Goal: Navigation & Orientation: Find specific page/section

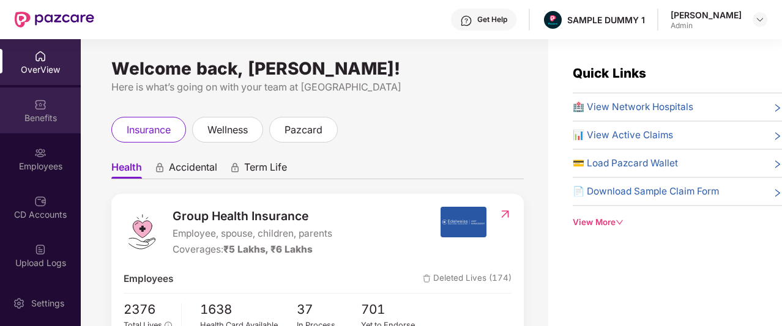
click at [48, 118] on div "Benefits" at bounding box center [40, 118] width 81 height 12
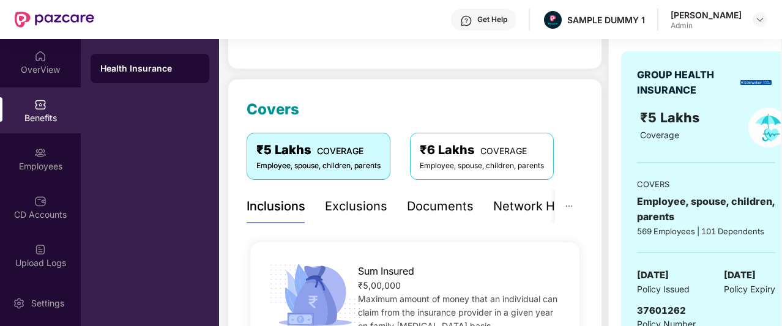
scroll to position [120, 0]
click at [463, 157] on div "₹6 Lakhs COVERAGE" at bounding box center [482, 149] width 124 height 19
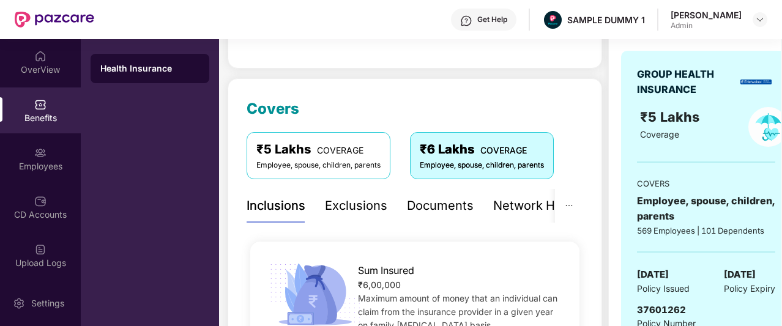
click at [318, 163] on div "Employee, spouse, children, parents" at bounding box center [319, 166] width 124 height 12
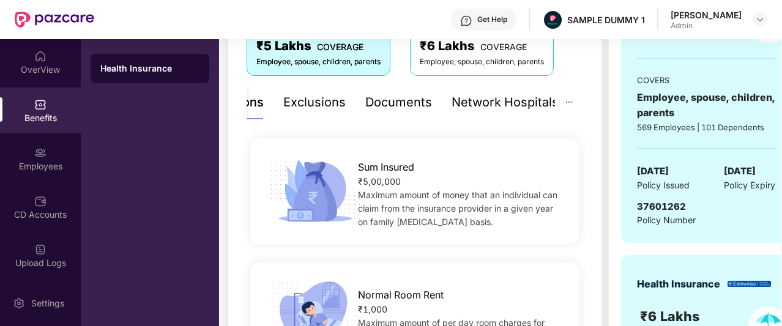
scroll to position [224, 0]
click at [471, 94] on div "Network Hospitals" at bounding box center [505, 101] width 107 height 19
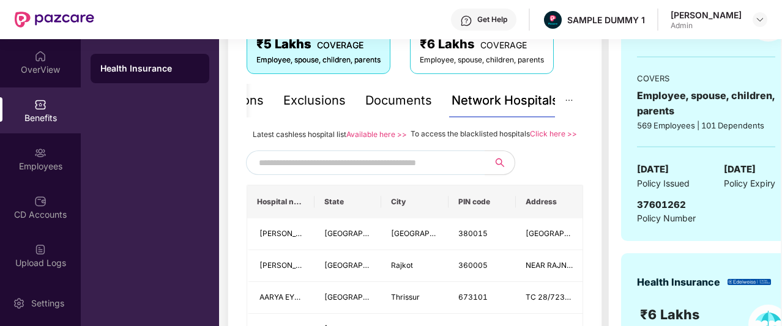
scroll to position [225, 0]
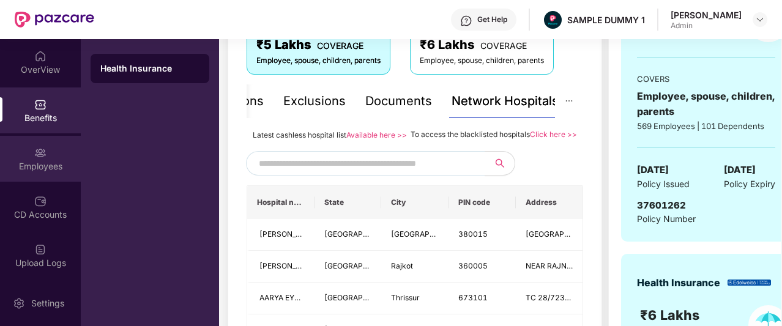
click at [62, 159] on div "Employees" at bounding box center [40, 159] width 81 height 46
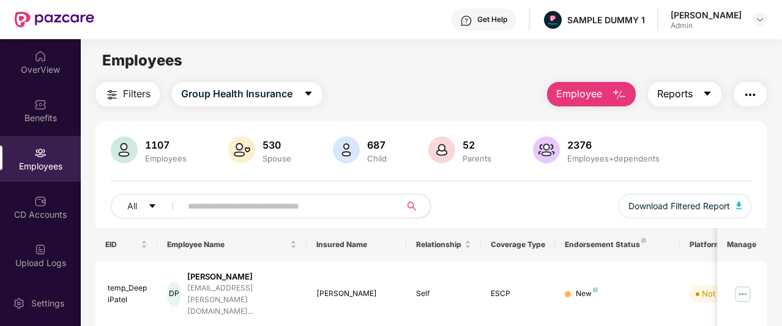
click at [680, 96] on span "Reports" at bounding box center [676, 93] width 36 height 15
click at [454, 78] on main "Employees Filters Group Health Insurance Employee Reports 1107 Employees 530 Sp…" at bounding box center [431, 202] width 701 height 326
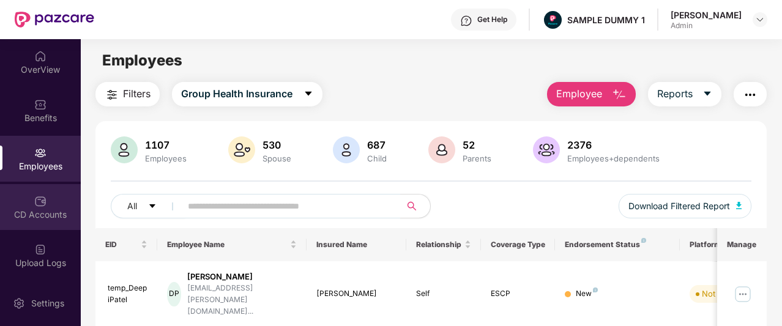
click at [50, 199] on div "CD Accounts" at bounding box center [40, 207] width 81 height 46
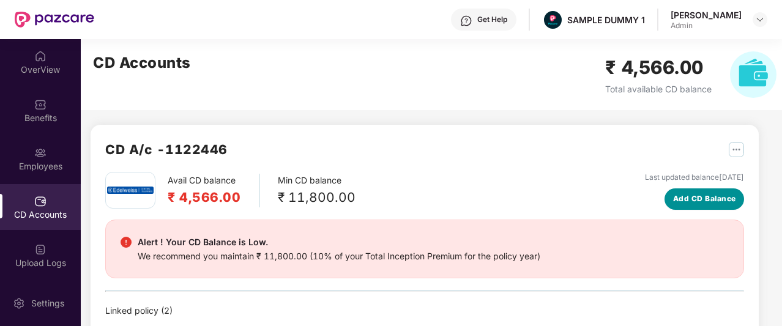
click at [698, 204] on span "Add CD Balance" at bounding box center [704, 199] width 63 height 12
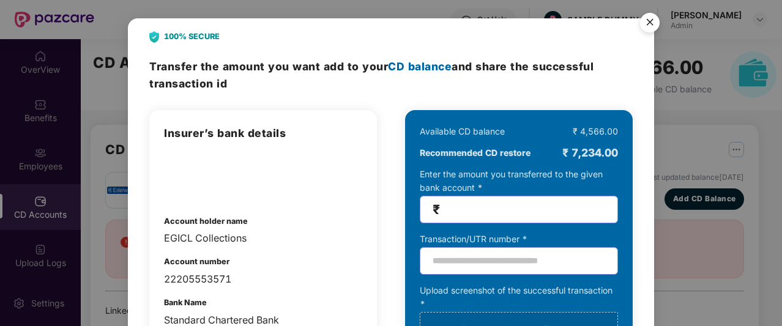
click at [651, 17] on img "Close" at bounding box center [650, 24] width 34 height 34
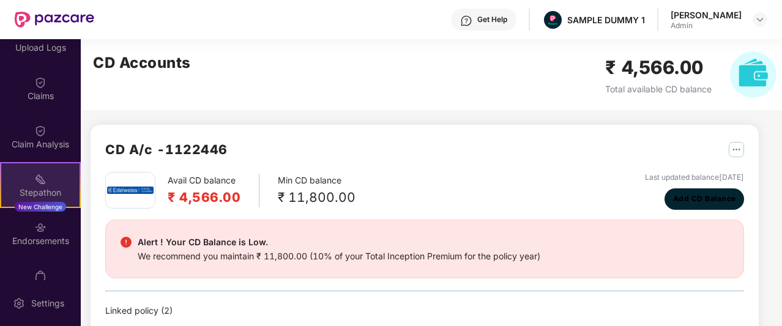
scroll to position [290, 0]
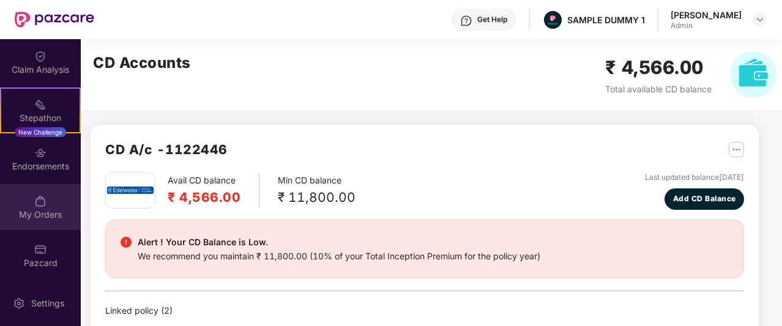
click at [43, 197] on img at bounding box center [40, 201] width 12 height 12
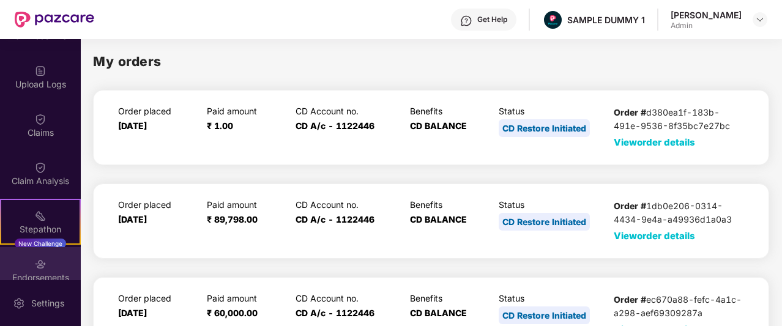
scroll to position [176, 0]
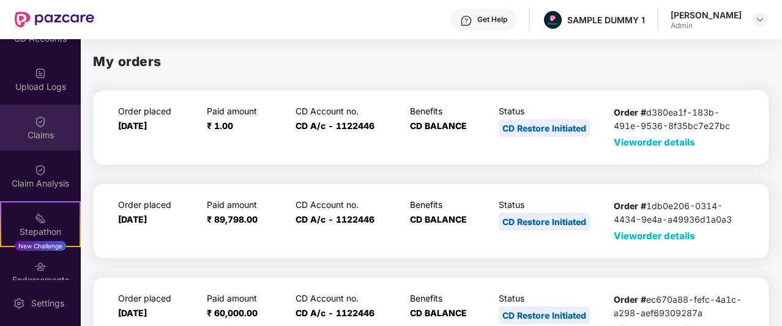
click at [45, 114] on div "Claims" at bounding box center [40, 128] width 81 height 46
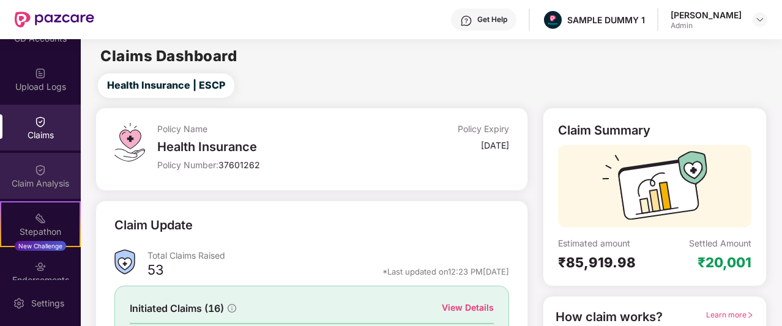
click at [61, 163] on div "Claim Analysis" at bounding box center [40, 176] width 81 height 46
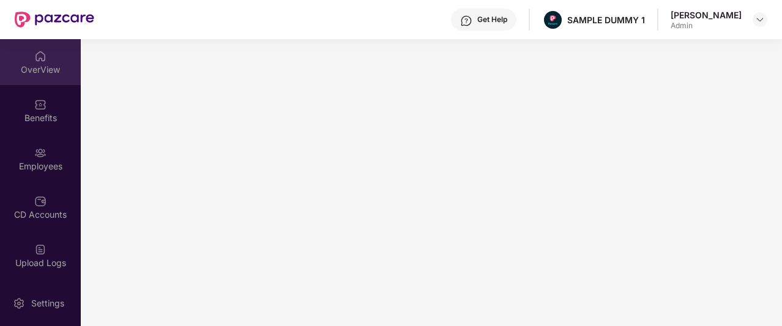
click at [44, 54] on img at bounding box center [40, 56] width 12 height 12
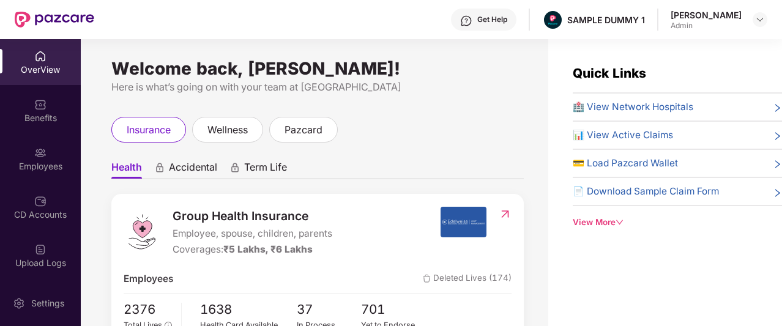
click at [495, 22] on div "Get Help" at bounding box center [493, 20] width 30 height 10
